Goal: Task Accomplishment & Management: Use online tool/utility

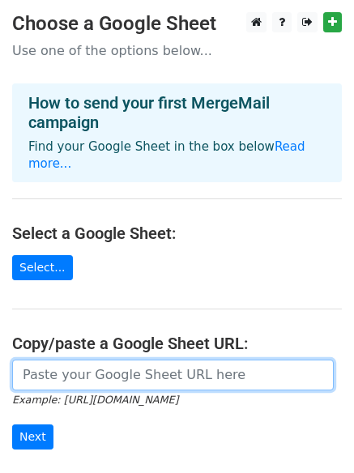
click at [79, 360] on input "url" at bounding box center [173, 375] width 322 height 31
paste input "[URL][DOMAIN_NAME]"
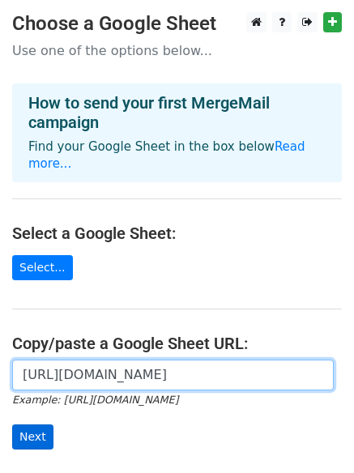
type input "[URL][DOMAIN_NAME]"
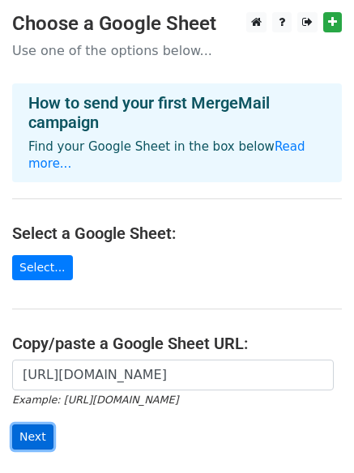
click at [35, 425] on input "Next" at bounding box center [32, 437] width 41 height 25
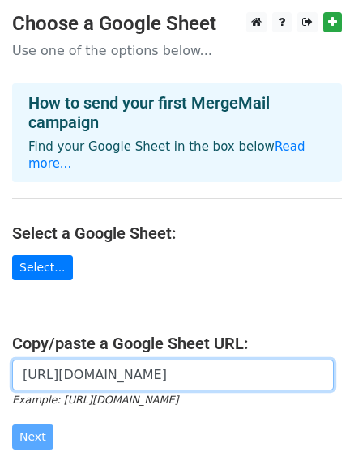
click at [80, 362] on input "[URL][DOMAIN_NAME]" at bounding box center [173, 375] width 322 height 31
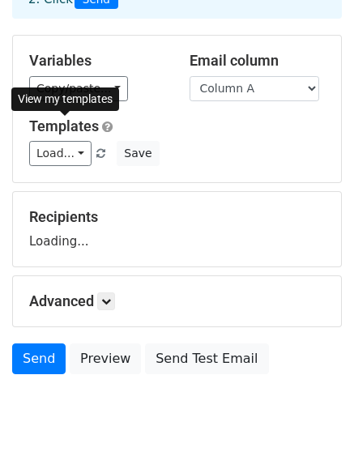
scroll to position [156, 0]
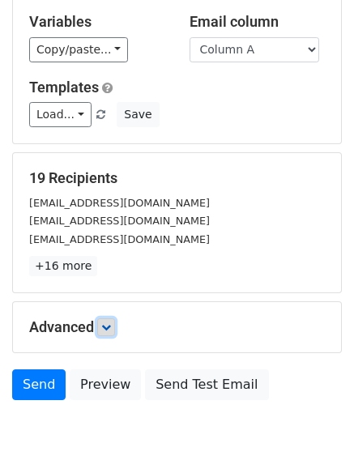
click at [106, 332] on link at bounding box center [106, 328] width 18 height 18
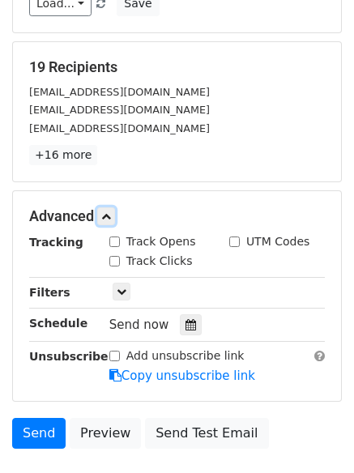
scroll to position [358, 0]
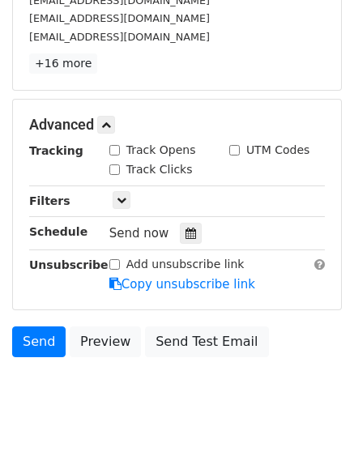
click at [118, 155] on input "Track Opens" at bounding box center [114, 150] width 11 height 11
checkbox input "true"
click at [114, 165] on input "Track Clicks" at bounding box center [114, 170] width 11 height 11
checkbox input "true"
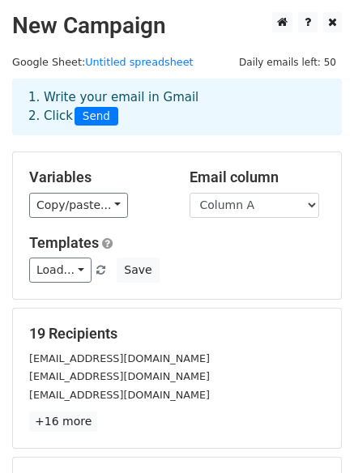
drag, startPoint x: 207, startPoint y: 284, endPoint x: 214, endPoint y: 291, distance: 9.2
click at [209, 284] on div "Variables Copy/paste... {{Column A}} {{Column B}} {{Column C}} {{Column D}} {{C…" at bounding box center [177, 225] width 328 height 147
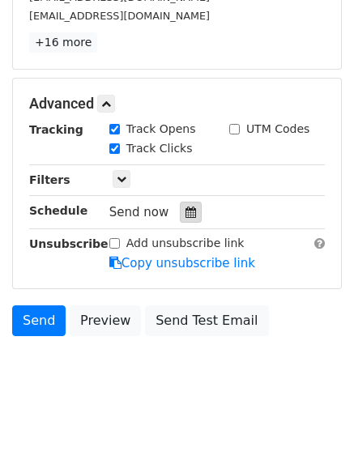
drag, startPoint x: 185, startPoint y: 206, endPoint x: 164, endPoint y: 217, distance: 23.9
click at [186, 207] on div at bounding box center [191, 212] width 22 height 21
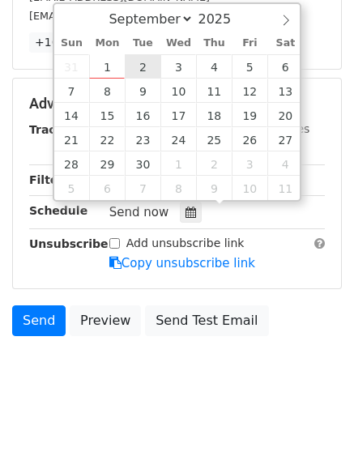
type input "2025-09-02 12:00"
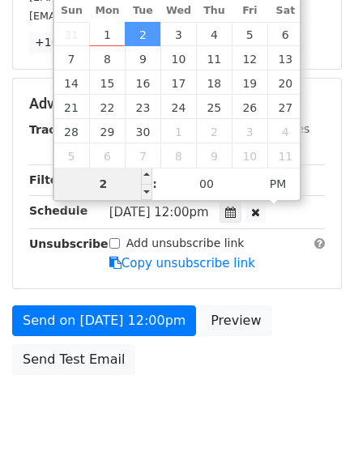
drag, startPoint x: 117, startPoint y: 179, endPoint x: 104, endPoint y: 180, distance: 13.0
click at [104, 180] on input "2" at bounding box center [103, 184] width 99 height 32
type input "1"
type input "2025-09-02 01:00"
click at [270, 180] on span "PM" at bounding box center [278, 184] width 45 height 32
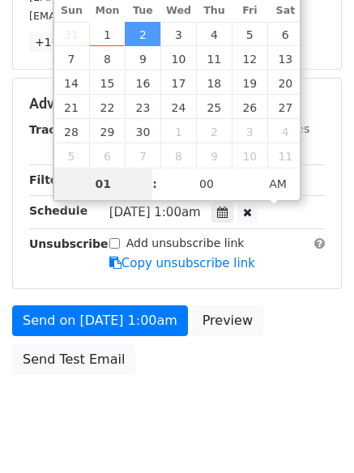
scroll to position [353, 0]
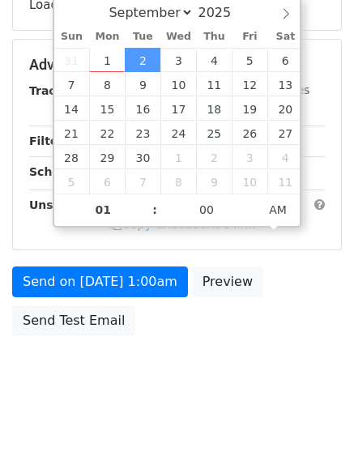
click at [147, 425] on html "New Campaign Daily emails left: 50 Google Sheet: Untitled spreadsheet 1. Write …" at bounding box center [177, 60] width 354 height 827
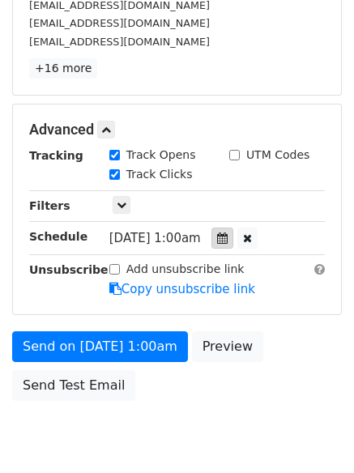
click at [232, 230] on div at bounding box center [223, 238] width 22 height 21
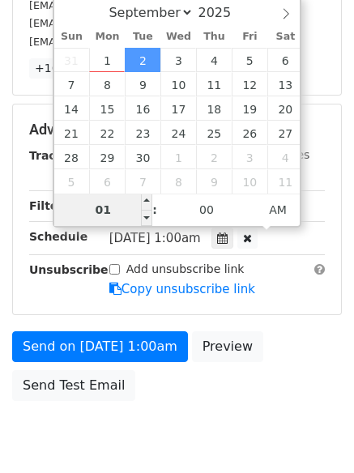
type input "2"
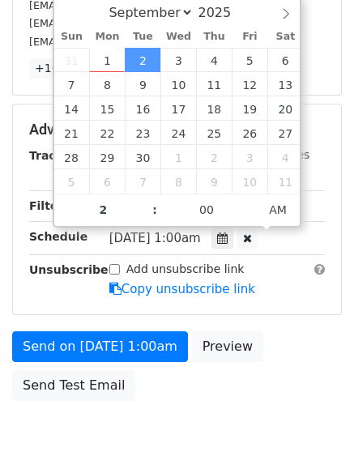
type input "2025-09-02 02:00"
click at [186, 425] on body "New Campaign Daily emails left: 50 Google Sheet: Untitled spreadsheet 1. Write …" at bounding box center [177, 66] width 354 height 815
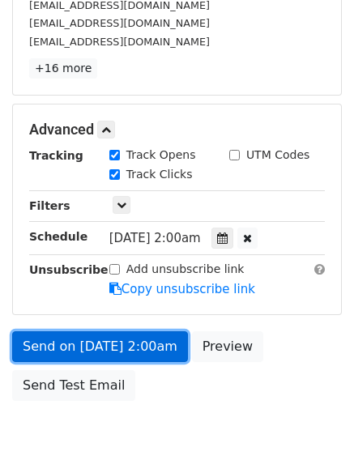
click at [91, 348] on link "Send on Sep 2 at 2:00am" at bounding box center [100, 346] width 176 height 31
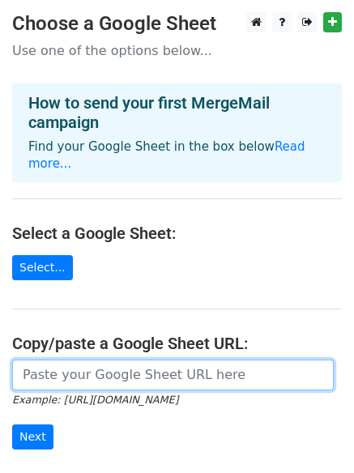
drag, startPoint x: 87, startPoint y: 346, endPoint x: 92, endPoint y: 366, distance: 20.0
click at [87, 360] on input "url" at bounding box center [173, 375] width 322 height 31
type input "[URL][DOMAIN_NAME]"
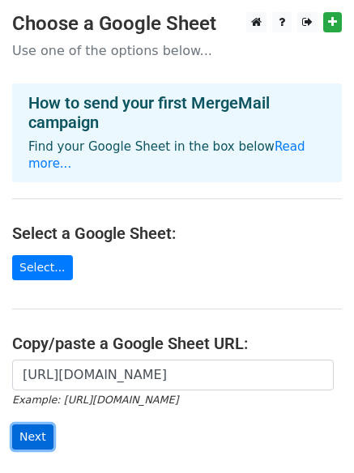
click at [21, 425] on input "Next" at bounding box center [32, 437] width 41 height 25
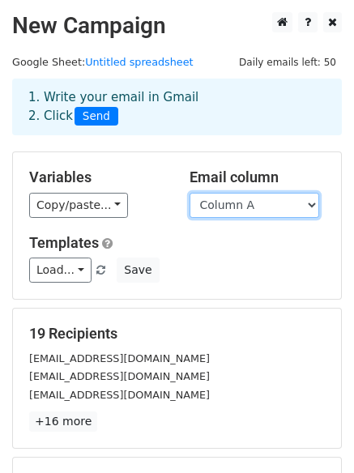
click at [246, 207] on select "Column A Column B Column C Column D Column E Column F" at bounding box center [255, 205] width 130 height 25
select select "Column B"
click at [190, 193] on select "Column A Column B Column C Column D Column E Column F" at bounding box center [255, 205] width 130 height 25
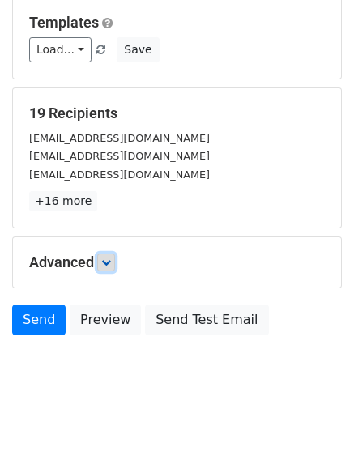
click at [111, 263] on icon at bounding box center [106, 263] width 10 height 10
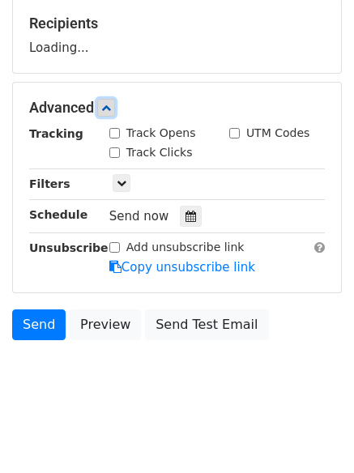
scroll to position [314, 0]
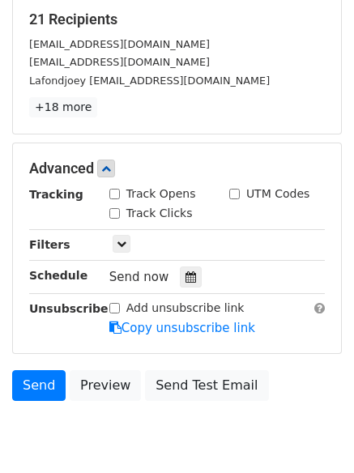
drag, startPoint x: 115, startPoint y: 189, endPoint x: 114, endPoint y: 213, distance: 24.3
click at [115, 191] on input "Track Opens" at bounding box center [114, 194] width 11 height 11
checkbox input "true"
click at [114, 214] on input "Track Clicks" at bounding box center [114, 213] width 11 height 11
checkbox input "true"
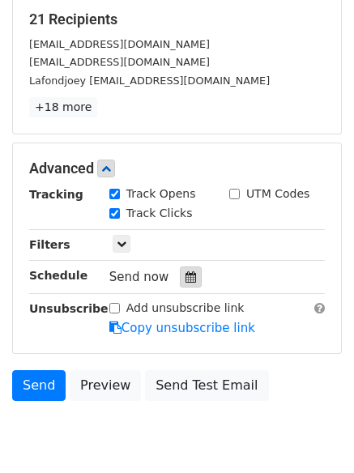
click at [182, 284] on div at bounding box center [191, 277] width 22 height 21
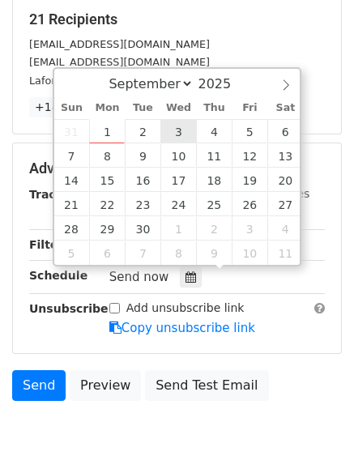
type input "2025-09-03 12:00"
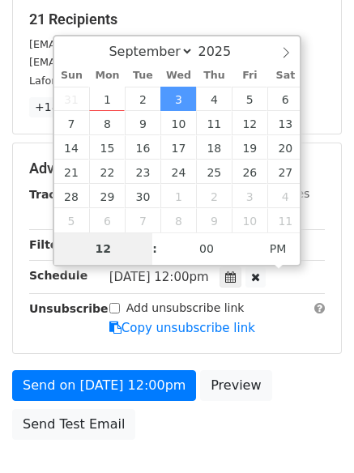
type input "3"
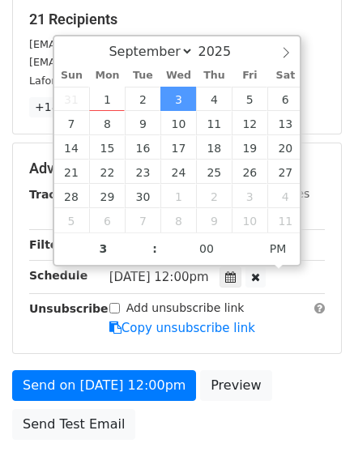
type input "2025-09-03 15:00"
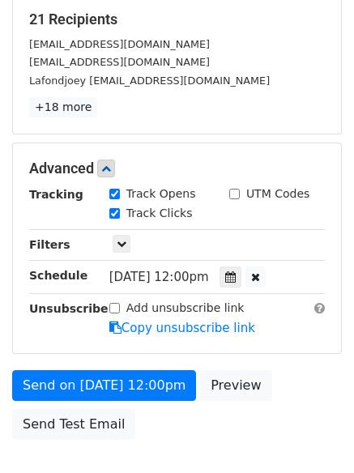
click at [227, 425] on div "Send on Sep 3 at 12:00pm Preview Send Test Email" at bounding box center [177, 409] width 354 height 78
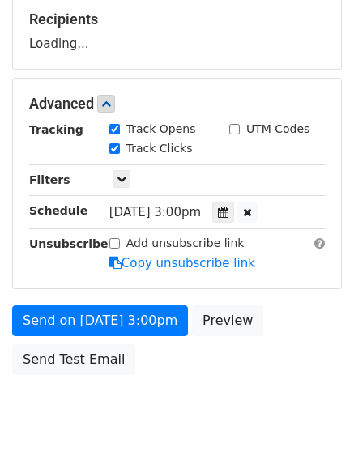
scroll to position [353, 0]
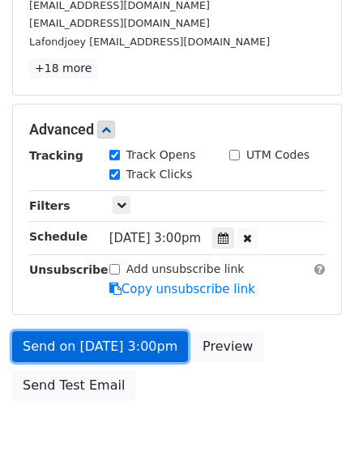
click at [103, 349] on link "Send on Sep 3 at 3:00pm" at bounding box center [100, 346] width 176 height 31
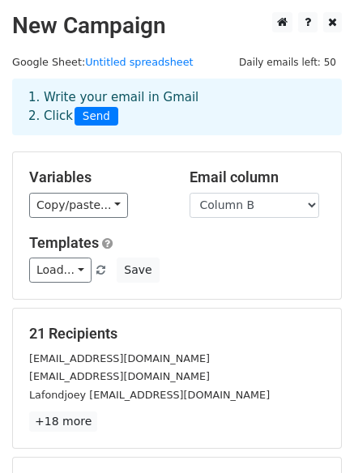
scroll to position [405, 0]
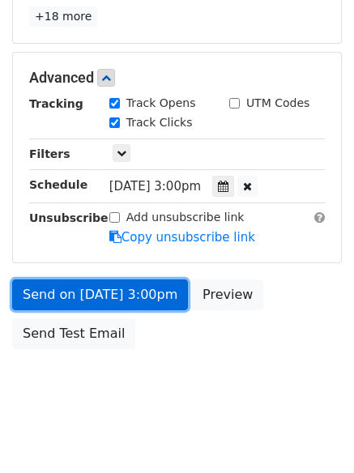
click at [91, 299] on link "Send on Sep 3 at 3:00pm" at bounding box center [100, 295] width 176 height 31
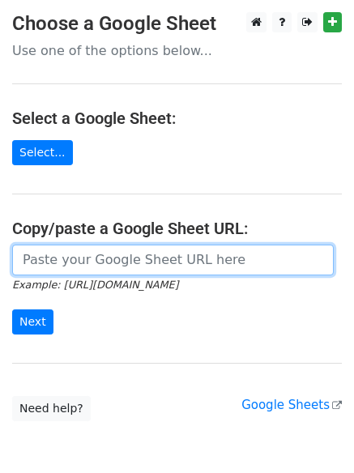
click at [92, 267] on input "url" at bounding box center [173, 260] width 322 height 31
type input "[URL][DOMAIN_NAME]"
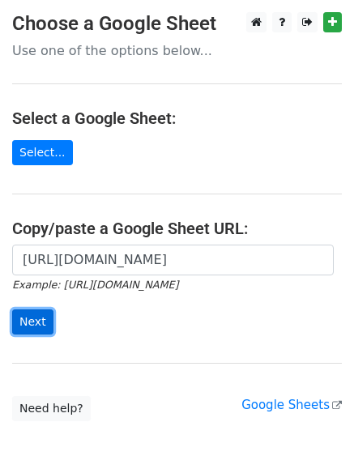
click at [25, 313] on input "Next" at bounding box center [32, 322] width 41 height 25
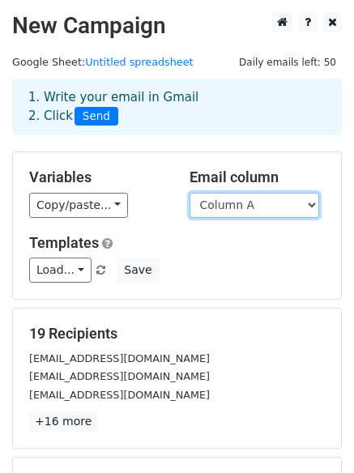
click at [253, 207] on select "Column A Column B Column C Column D Column E Column F" at bounding box center [255, 205] width 130 height 25
select select "Column C"
click at [190, 193] on select "Column A Column B Column C Column D Column E Column F" at bounding box center [255, 205] width 130 height 25
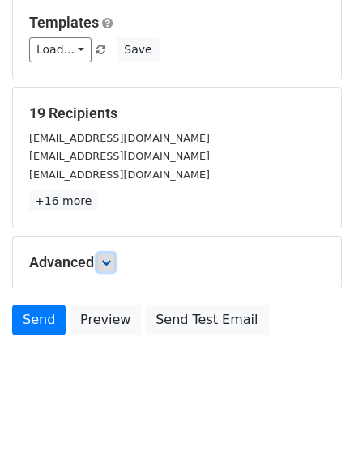
click at [110, 262] on icon at bounding box center [106, 263] width 10 height 10
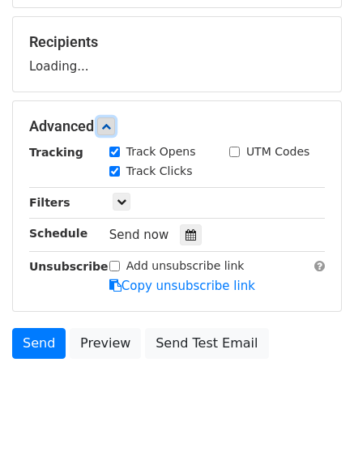
scroll to position [293, 0]
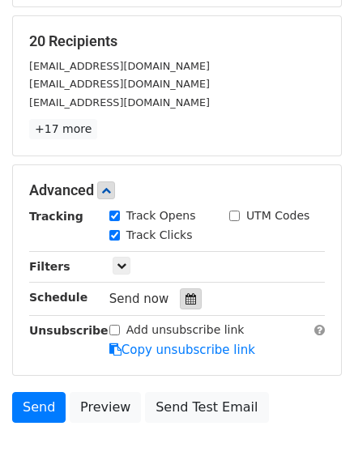
click at [186, 296] on icon at bounding box center [191, 298] width 11 height 11
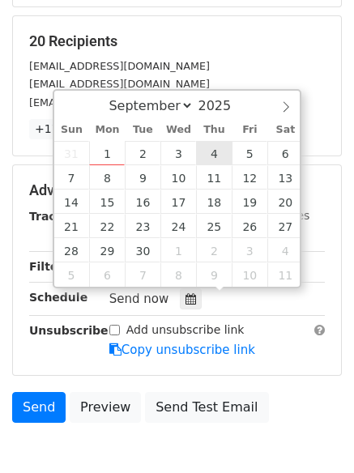
type input "2025-09-04 12:00"
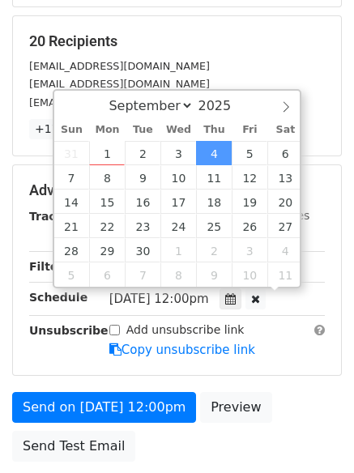
scroll to position [1, 0]
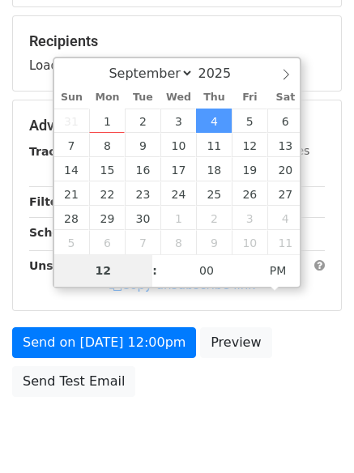
type input "4"
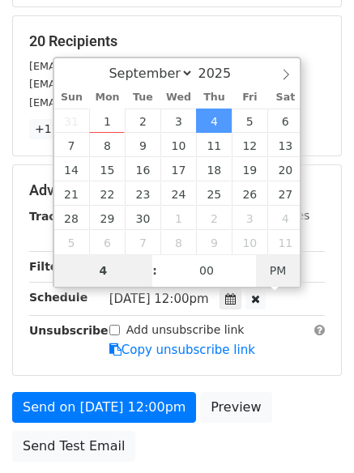
type input "2025-09-04 04:00"
type input "04"
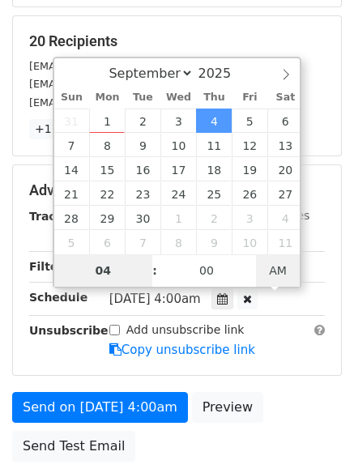
click at [263, 274] on span "AM" at bounding box center [278, 270] width 45 height 32
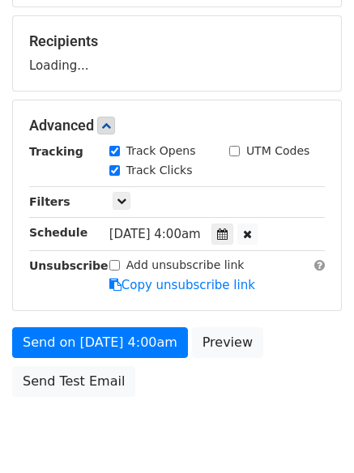
drag, startPoint x: 244, startPoint y: 424, endPoint x: 224, endPoint y: 441, distance: 25.8
click at [244, 425] on body "New Campaign Daily emails left: 50 Google Sheet: Untitled spreadsheet 1. Write …" at bounding box center [177, 95] width 354 height 750
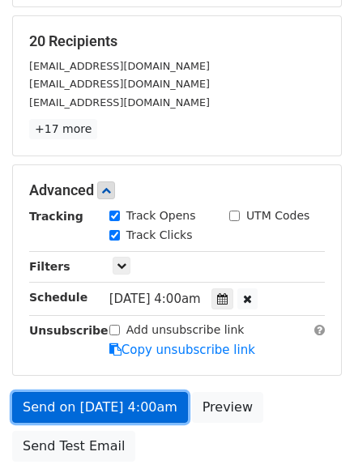
click at [120, 404] on link "Send on Sep 4 at 4:00am" at bounding box center [100, 407] width 176 height 31
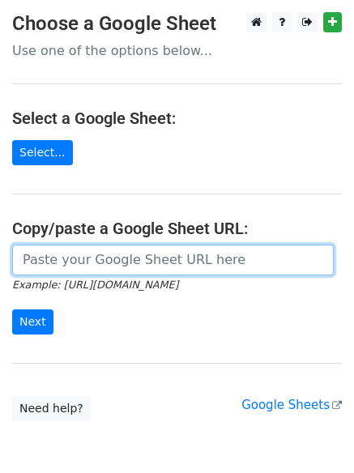
click at [95, 262] on input "url" at bounding box center [173, 260] width 322 height 31
type input "[URL][DOMAIN_NAME]"
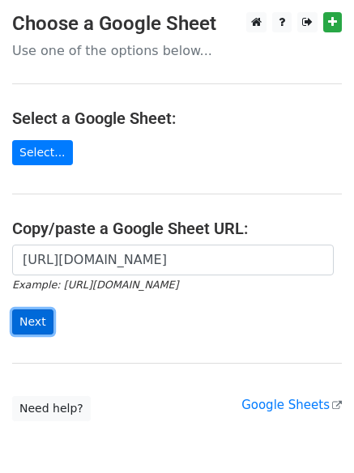
click at [38, 322] on input "Next" at bounding box center [32, 322] width 41 height 25
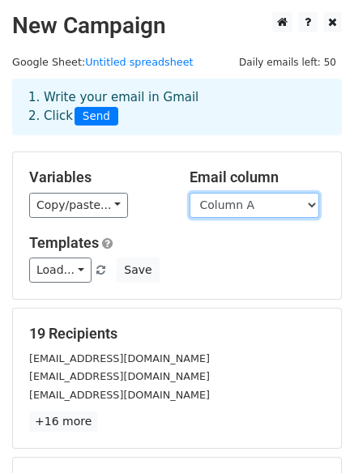
drag, startPoint x: 261, startPoint y: 208, endPoint x: 263, endPoint y: 216, distance: 8.3
click at [261, 208] on select "Column A Column B Column C Column D Column E Column F" at bounding box center [255, 205] width 130 height 25
select select "Column D"
click at [190, 193] on select "Column A Column B Column C Column D Column E Column F" at bounding box center [255, 205] width 130 height 25
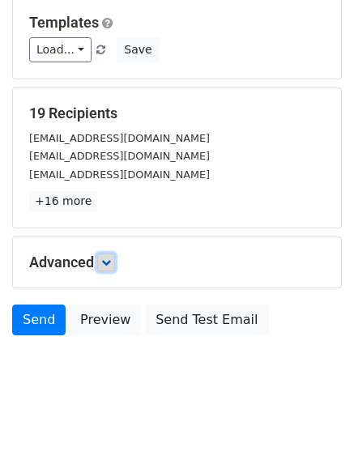
click at [106, 263] on icon at bounding box center [106, 263] width 10 height 10
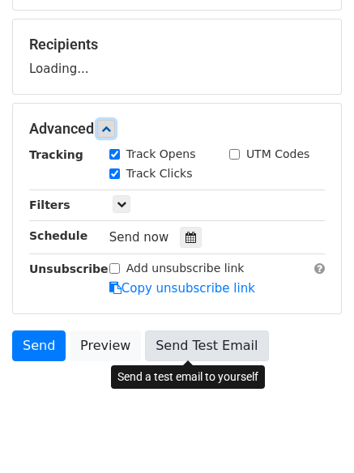
scroll to position [294, 0]
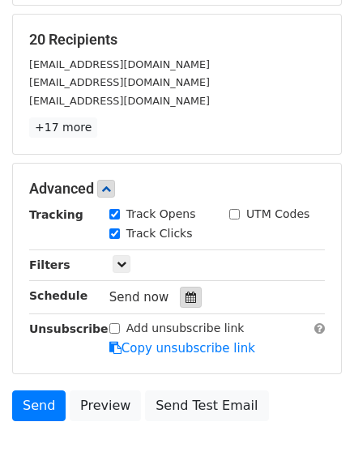
click at [186, 296] on icon at bounding box center [191, 297] width 11 height 11
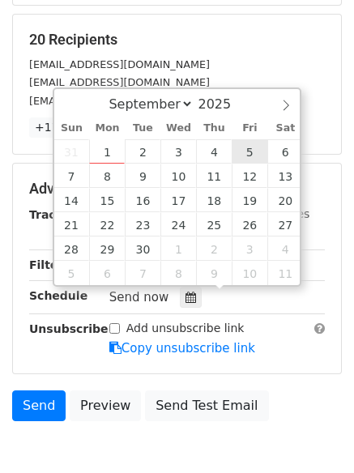
type input "2025-09-05 12:00"
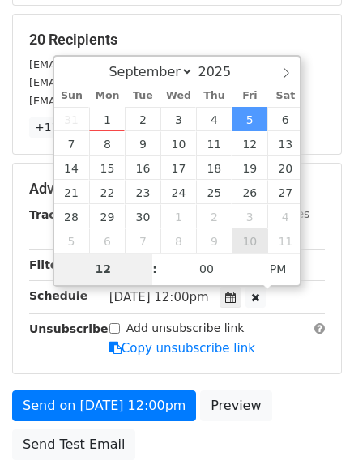
type input "5"
type input "2025-09-05 05:00"
type input "05"
click at [278, 267] on span "PM" at bounding box center [278, 269] width 45 height 32
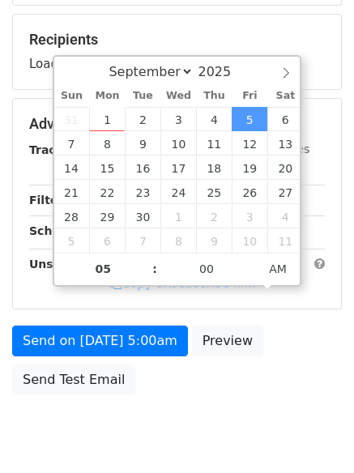
drag, startPoint x: 243, startPoint y: 432, endPoint x: 237, endPoint y: 438, distance: 8.6
click at [242, 435] on body "New Campaign Daily emails left: 50 Google Sheet: Untitled spreadsheet 1. Write …" at bounding box center [177, 93] width 354 height 750
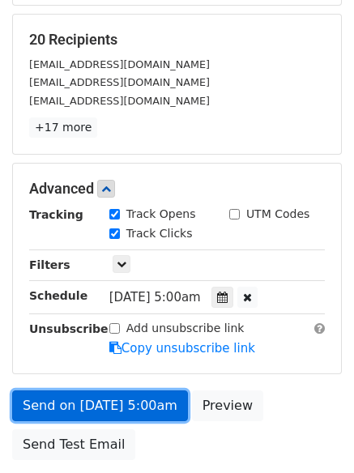
click at [113, 405] on link "Send on Sep 5 at 5:00am" at bounding box center [100, 406] width 176 height 31
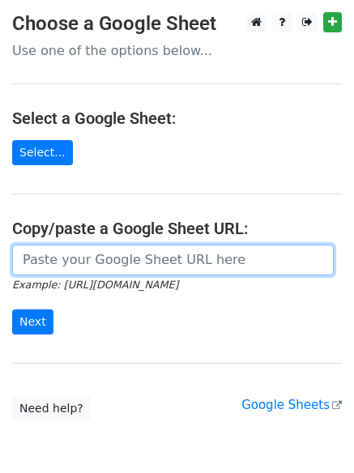
click at [79, 271] on input "url" at bounding box center [173, 260] width 322 height 31
type input "[URL][DOMAIN_NAME]"
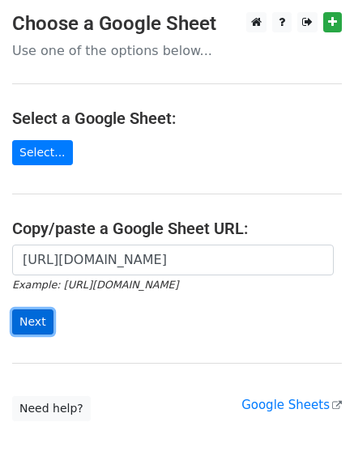
click at [39, 322] on input "Next" at bounding box center [32, 322] width 41 height 25
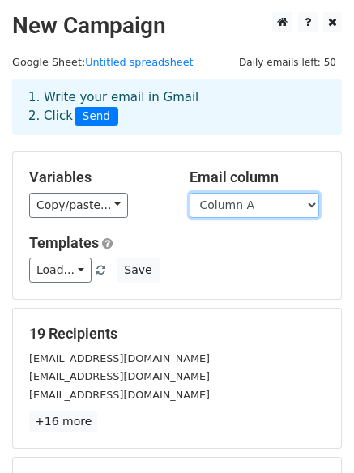
drag, startPoint x: 261, startPoint y: 202, endPoint x: 261, endPoint y: 216, distance: 13.8
click at [261, 202] on select "Column A Column B Column C Column D Column E Column F" at bounding box center [255, 205] width 130 height 25
select select "Column E"
click at [190, 193] on select "Column A Column B Column C Column D Column E Column F" at bounding box center [255, 205] width 130 height 25
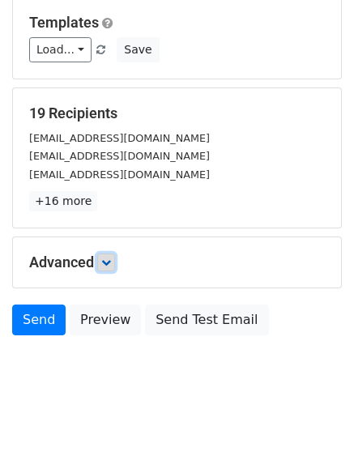
click at [115, 254] on link at bounding box center [106, 263] width 18 height 18
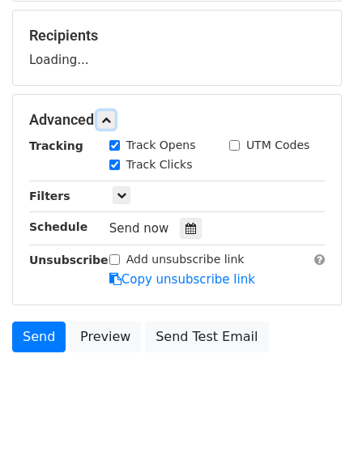
scroll to position [301, 0]
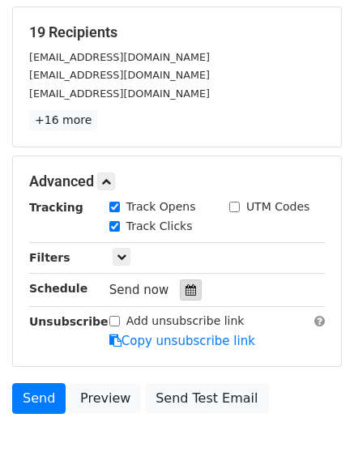
click at [188, 286] on icon at bounding box center [191, 289] width 11 height 11
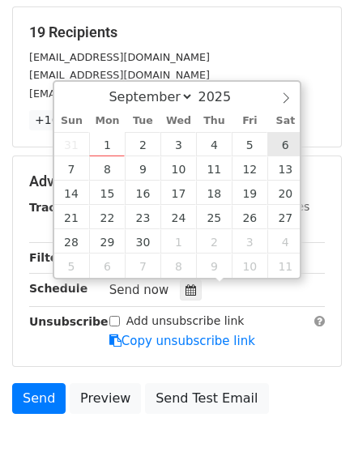
type input "2025-09-06 12:00"
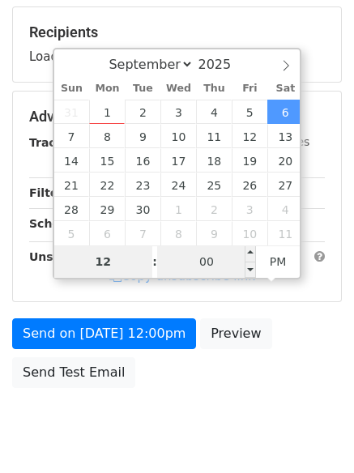
type input "6"
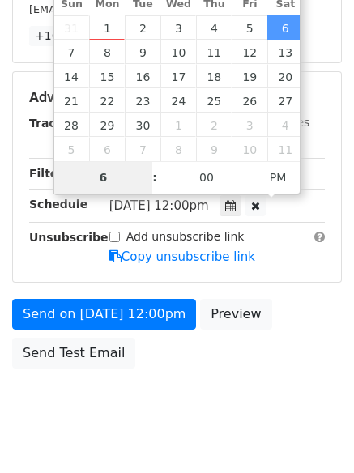
scroll to position [418, 0]
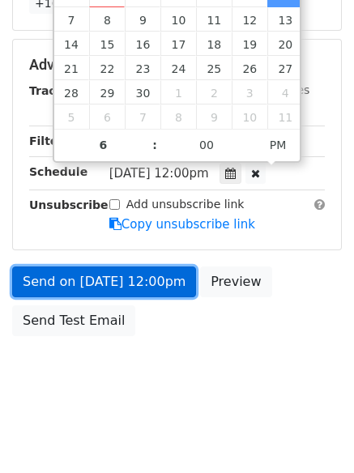
type input "2025-09-06 18:00"
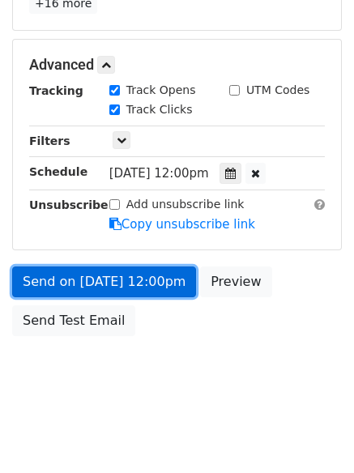
click at [101, 281] on link "Send on Sep 6 at 12:00pm" at bounding box center [104, 282] width 184 height 31
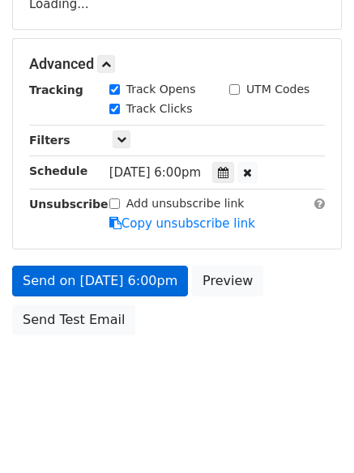
scroll to position [353, 0]
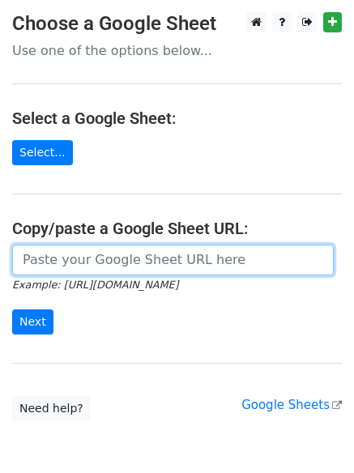
click at [87, 260] on input "url" at bounding box center [173, 260] width 322 height 31
type input "https://docs.google.com/spreadsheets/d/1ruNZXBwDx63lbl0LTOZqK4vWA10m1LpfN0UhBn5…"
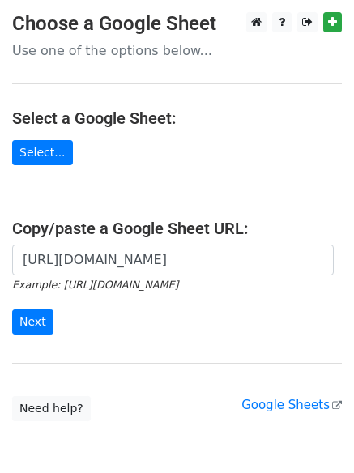
drag, startPoint x: 54, startPoint y: 314, endPoint x: 45, endPoint y: 316, distance: 9.9
click at [53, 314] on form "https://docs.google.com/spreadsheets/d/1ruNZXBwDx63lbl0LTOZqK4vWA10m1LpfN0UhBn5…" at bounding box center [177, 290] width 330 height 91
click at [40, 318] on input "Next" at bounding box center [32, 322] width 41 height 25
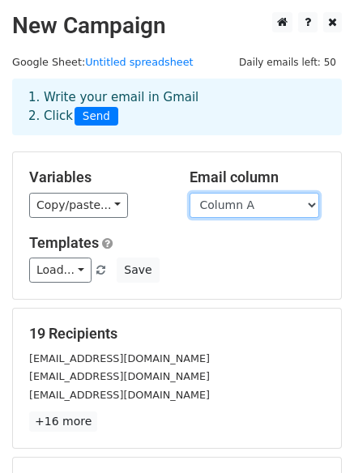
click at [259, 207] on select "Column A Column B Column C Column D Column E Column F" at bounding box center [255, 205] width 130 height 25
select select "Column F"
click at [190, 193] on select "Column A Column B Column C Column D Column E Column F" at bounding box center [255, 205] width 130 height 25
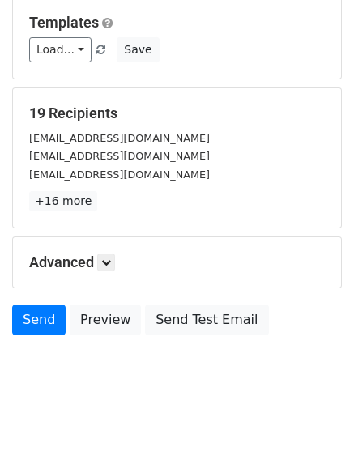
click at [113, 250] on div "Advanced Tracking Track Opens UTM Codes Track Clicks Filters Only include sprea…" at bounding box center [177, 262] width 328 height 50
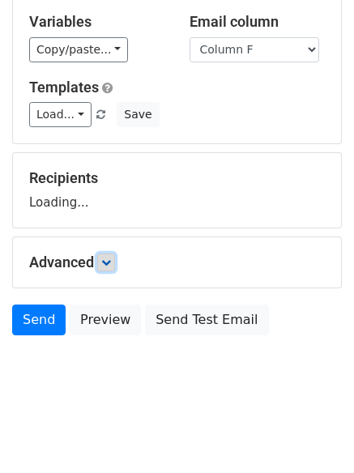
click at [111, 260] on icon at bounding box center [106, 263] width 10 height 10
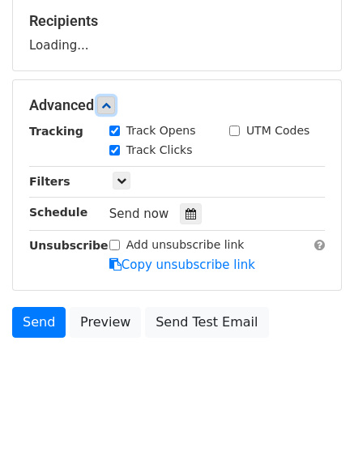
scroll to position [314, 0]
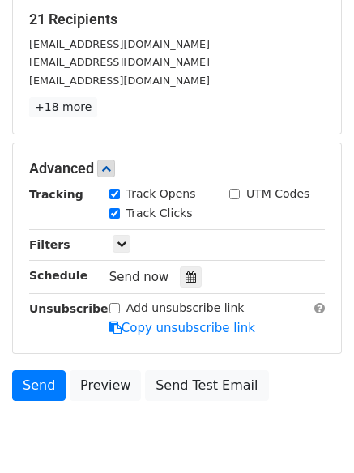
click at [186, 212] on div "Track Clicks" at bounding box center [157, 214] width 120 height 19
click at [182, 268] on div at bounding box center [191, 277] width 22 height 21
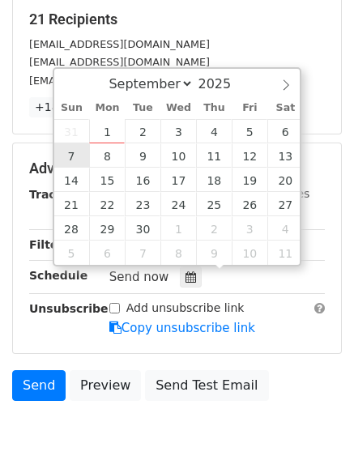
type input "[DATE] 12:00"
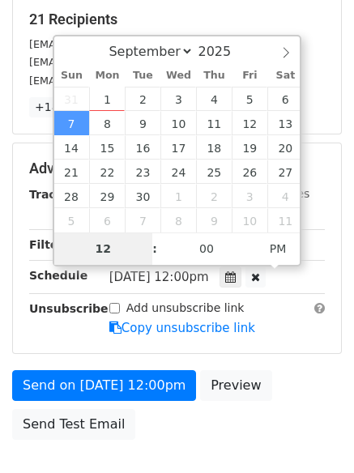
type input "7"
type input "[DATE] 07:00"
type input "07"
click at [267, 242] on span "PM" at bounding box center [278, 249] width 45 height 32
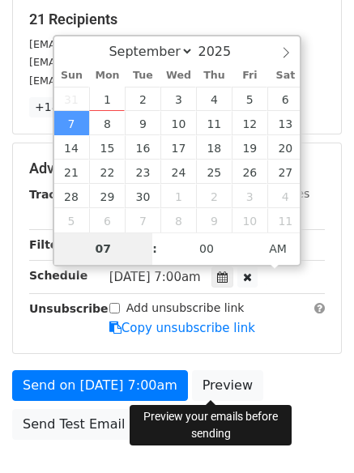
scroll to position [353, 0]
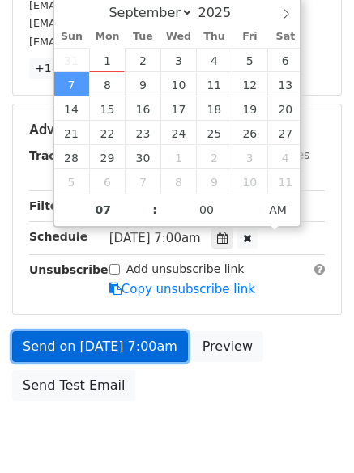
click at [113, 340] on link "Send on [DATE] 7:00am" at bounding box center [100, 346] width 176 height 31
